Goal: Information Seeking & Learning: Find specific fact

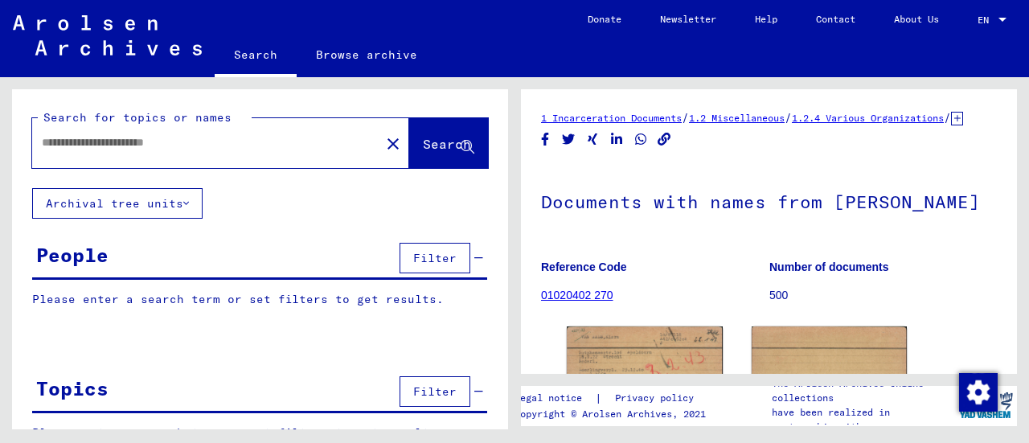
type input "*********"
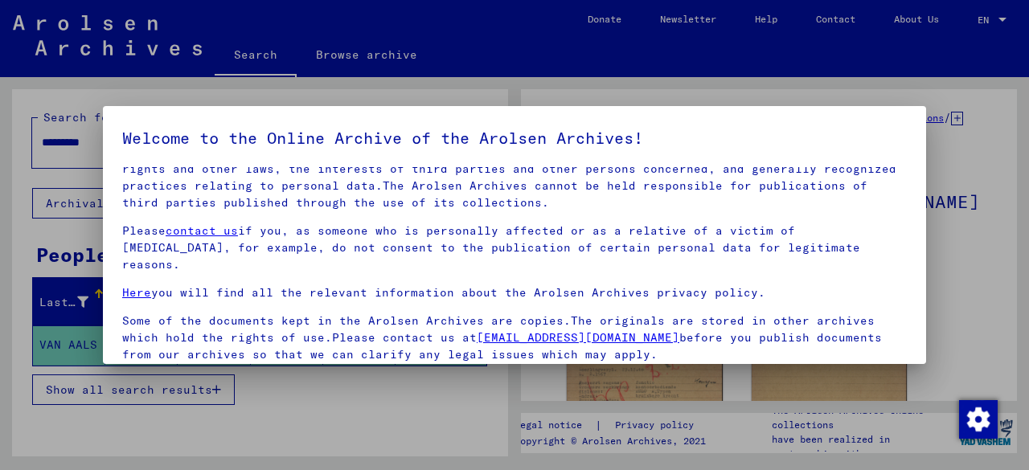
scroll to position [127, 0]
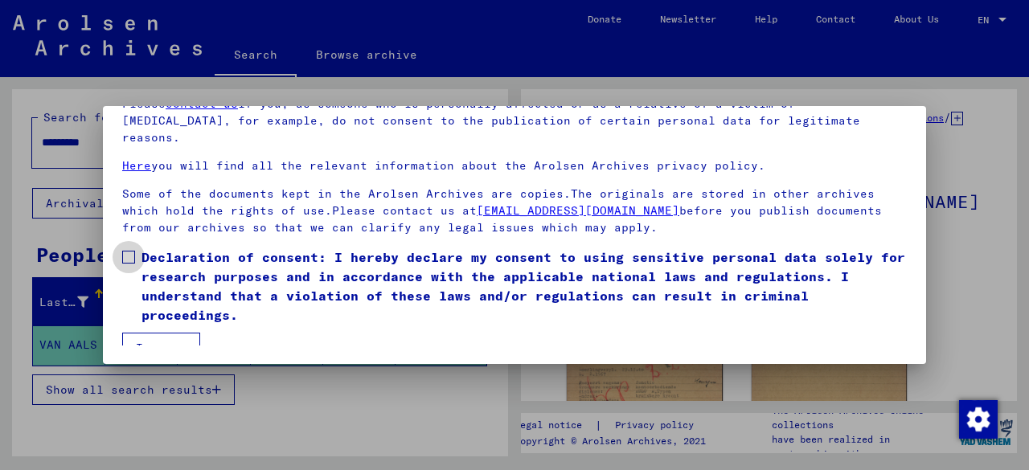
click at [166, 257] on span "Declaration of consent: I hereby declare my consent to using sensitive personal…" at bounding box center [523, 286] width 765 height 77
click at [167, 338] on button "I agree" at bounding box center [161, 348] width 78 height 31
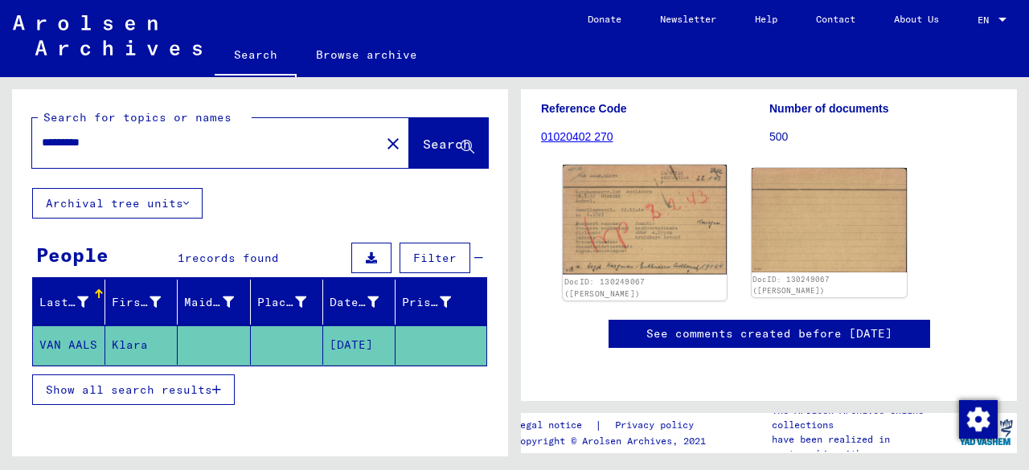
scroll to position [180, 0]
click at [604, 212] on img at bounding box center [644, 220] width 163 height 110
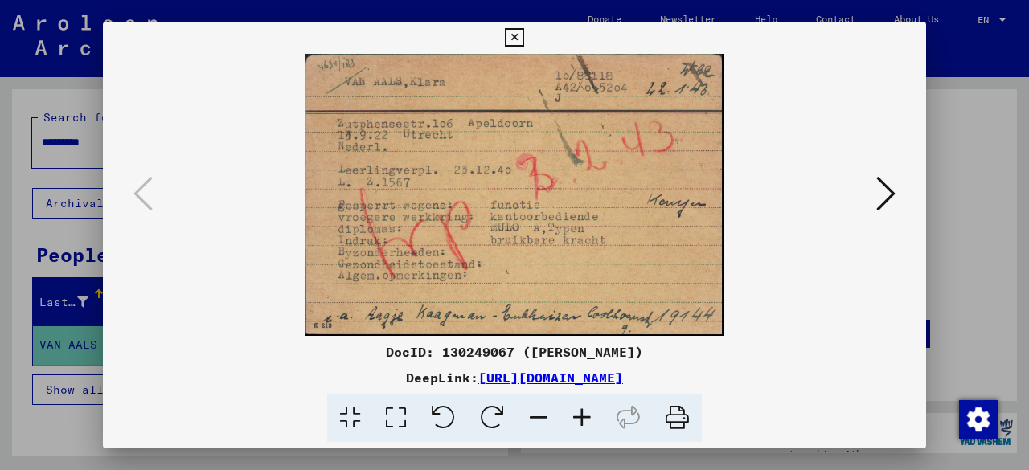
click at [968, 207] on div at bounding box center [514, 235] width 1029 height 470
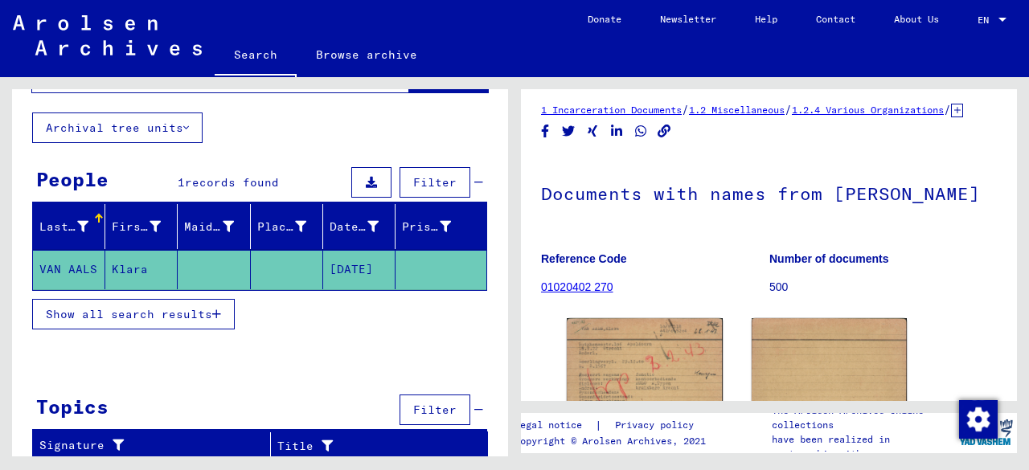
scroll to position [8, 0]
click at [665, 138] on icon "Copy link" at bounding box center [664, 132] width 14 height 14
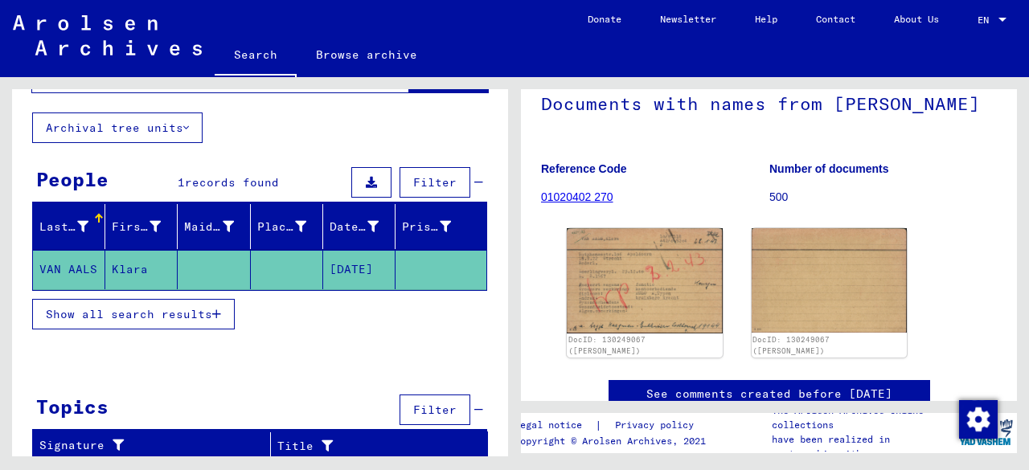
scroll to position [99, 0]
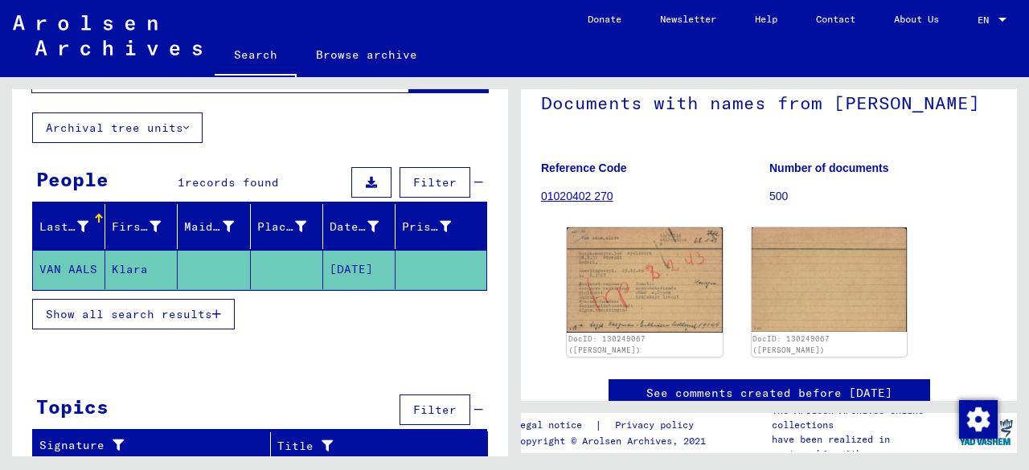
click at [705, 129] on h1 "Documents with names from [PERSON_NAME]" at bounding box center [769, 101] width 456 height 71
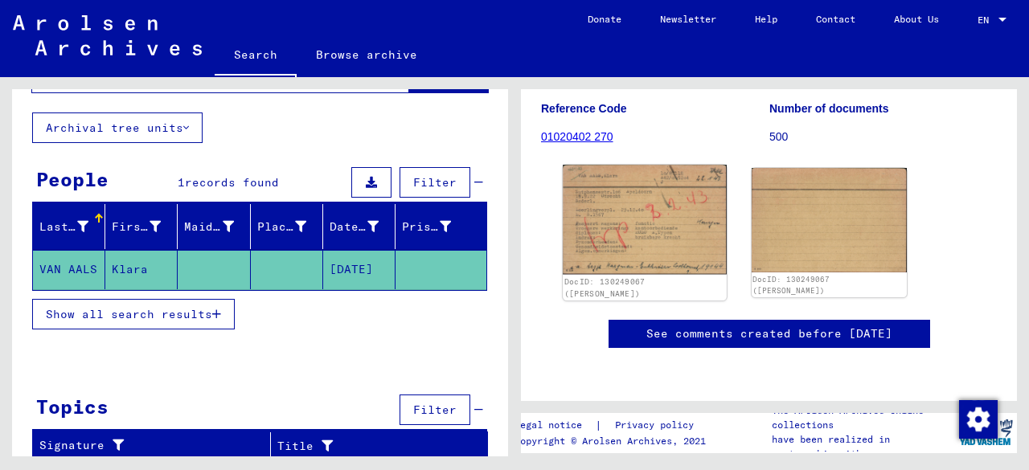
scroll to position [228, 0]
